Goal: Task Accomplishment & Management: Use online tool/utility

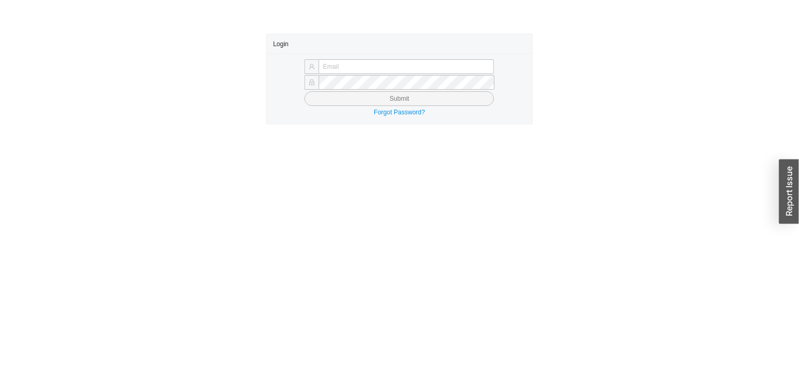
type input "[PERSON_NAME][EMAIL_ADDRESS][DOMAIN_NAME]"
click at [456, 102] on button "Submit" at bounding box center [398, 98] width 189 height 15
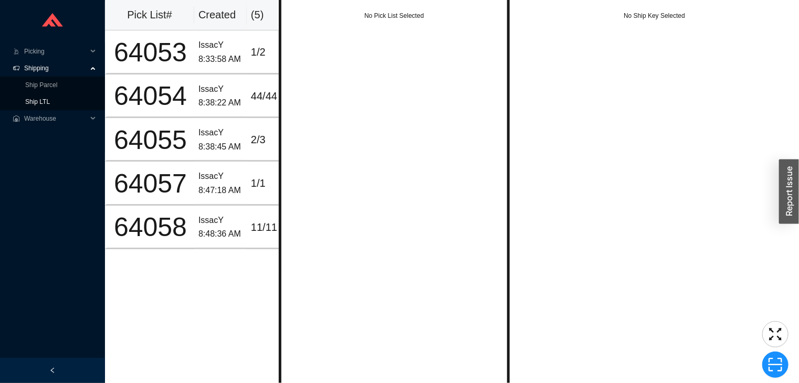
click at [50, 104] on link "Ship LTL" at bounding box center [37, 101] width 25 height 7
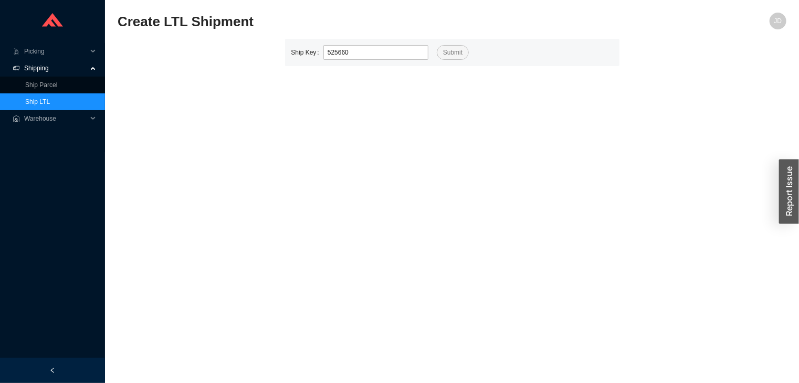
type input "525660"
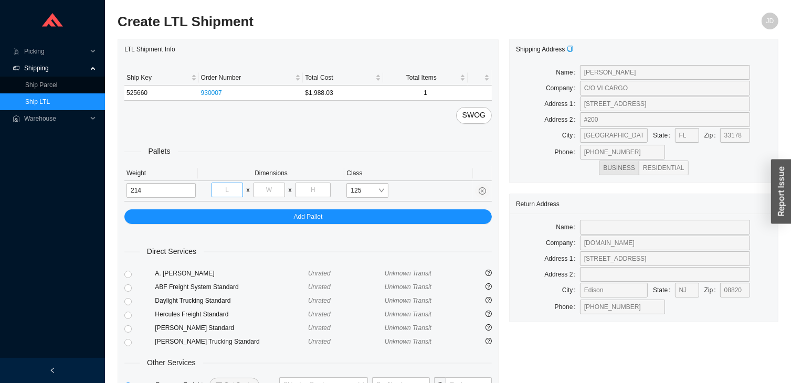
type input "214"
click at [232, 189] on input "tel" at bounding box center [226, 190] width 31 height 15
type input "32"
click at [271, 191] on input "tel" at bounding box center [268, 190] width 31 height 15
type input "38"
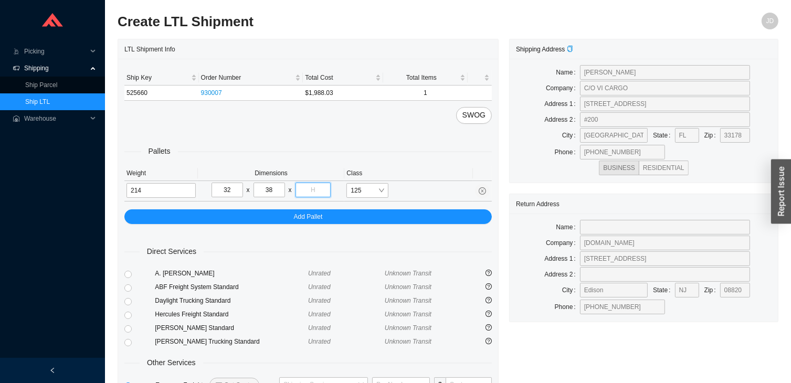
click at [311, 190] on input "tel" at bounding box center [313, 190] width 36 height 15
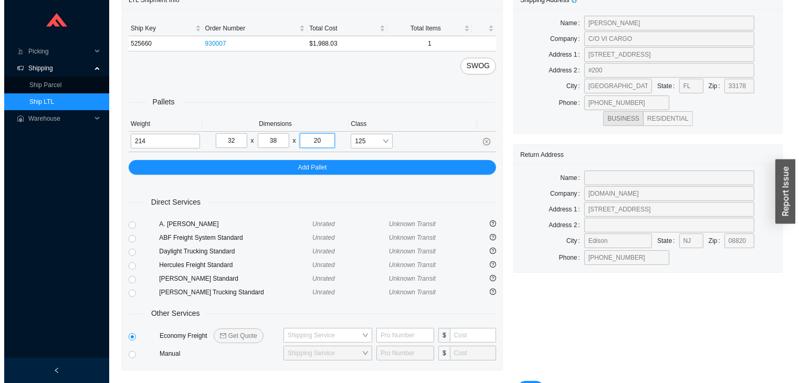
scroll to position [78, 0]
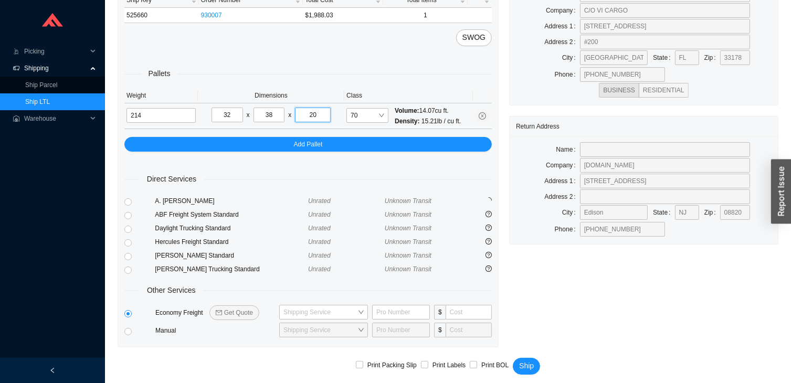
type input "20"
click at [248, 311] on span "Get Quote" at bounding box center [238, 313] width 29 height 10
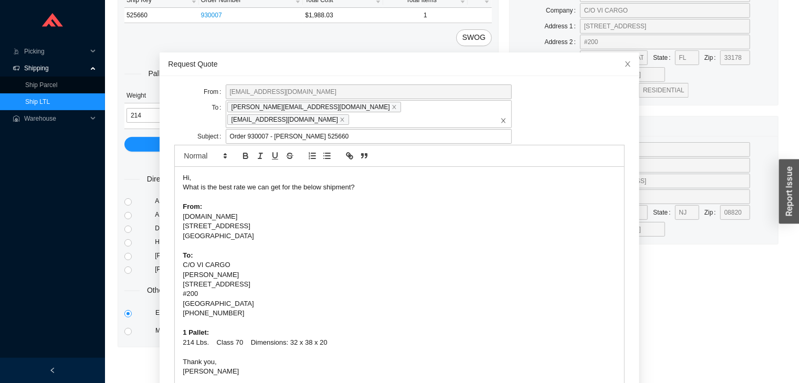
scroll to position [50, 0]
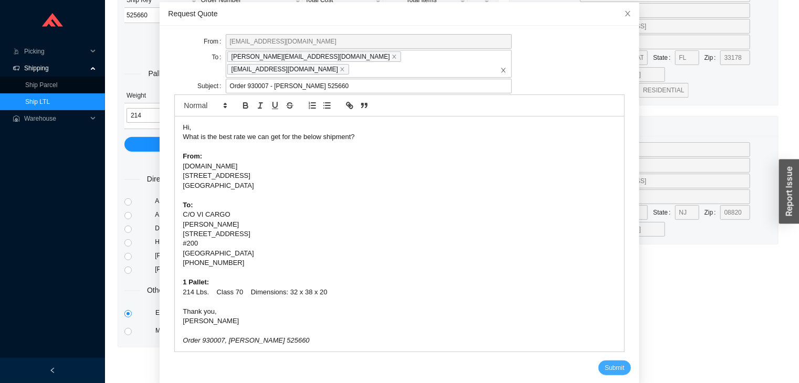
click at [605, 363] on span "Submit" at bounding box center [614, 368] width 19 height 10
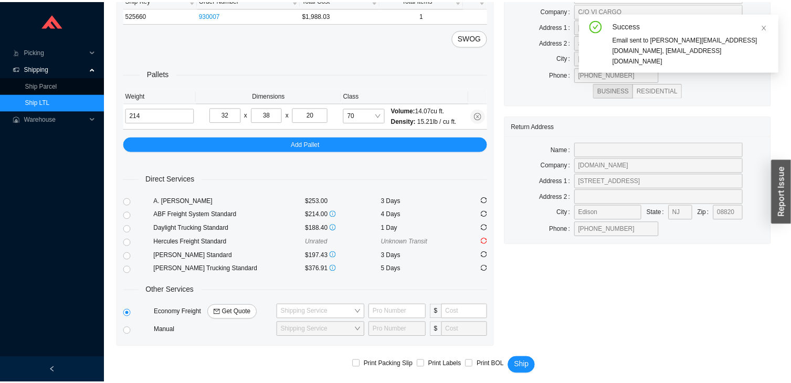
scroll to position [0, 0]
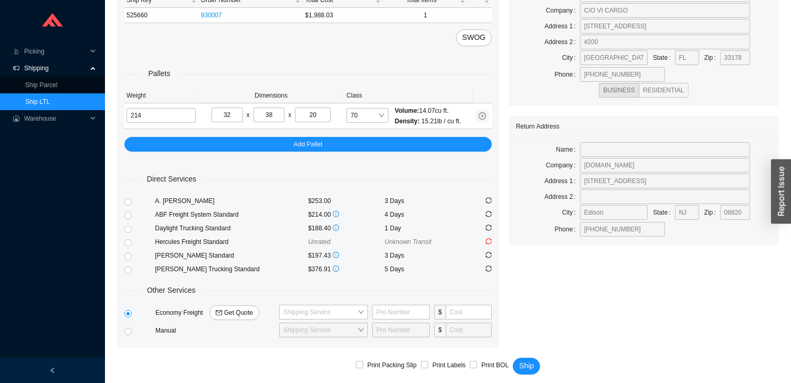
click at [69, 64] on span "Shipping" at bounding box center [55, 68] width 63 height 17
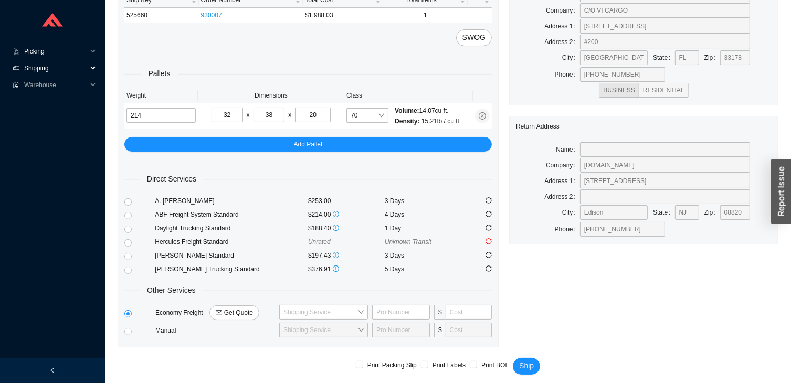
click at [75, 57] on span "Picking" at bounding box center [55, 51] width 63 height 17
click at [80, 80] on span "Shipping" at bounding box center [55, 85] width 63 height 17
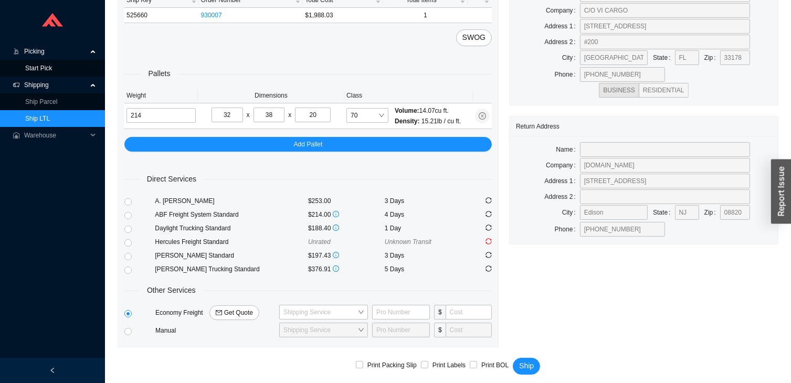
click at [52, 72] on link "Start Pick" at bounding box center [38, 68] width 27 height 7
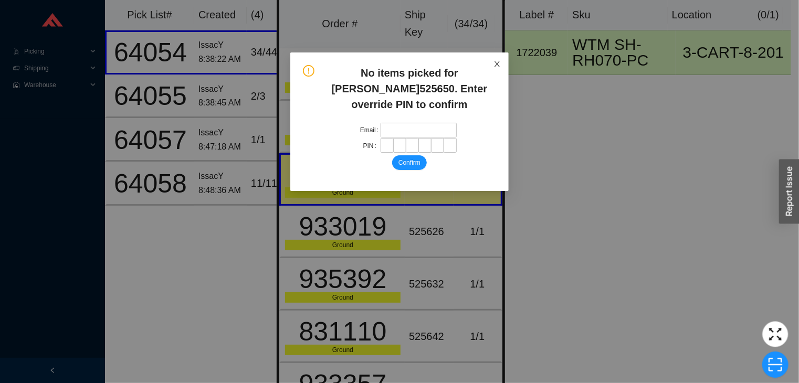
click at [488, 55] on span "Close" at bounding box center [496, 63] width 23 height 23
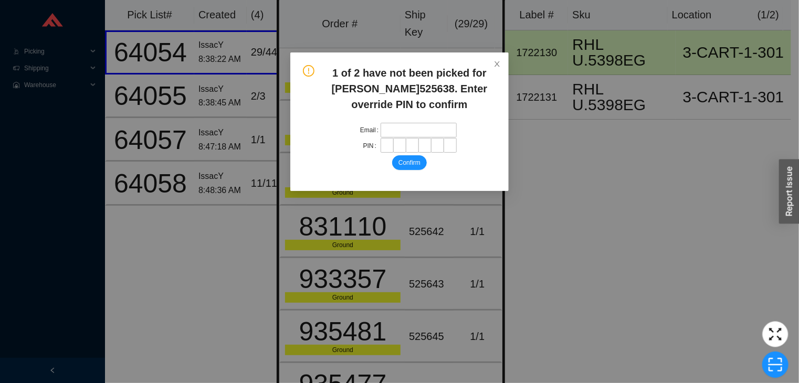
click at [477, 67] on div "1 of 2 have not been picked for [PERSON_NAME] 525638 . Enter override PIN to co…" at bounding box center [409, 88] width 173 height 47
click at [500, 73] on span "Close" at bounding box center [496, 63] width 23 height 23
